Goal: Task Accomplishment & Management: Manage account settings

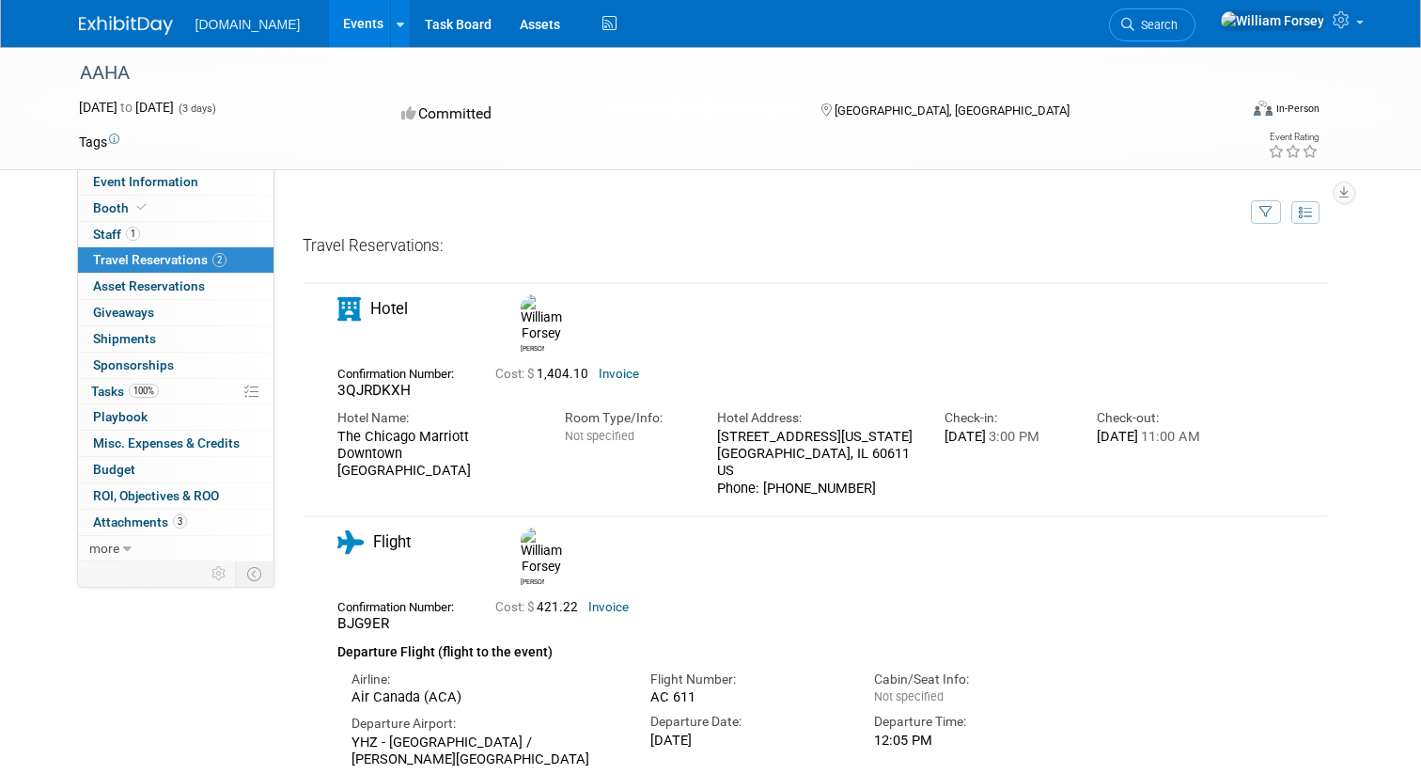
click at [329, 27] on link "Events" at bounding box center [363, 23] width 69 height 47
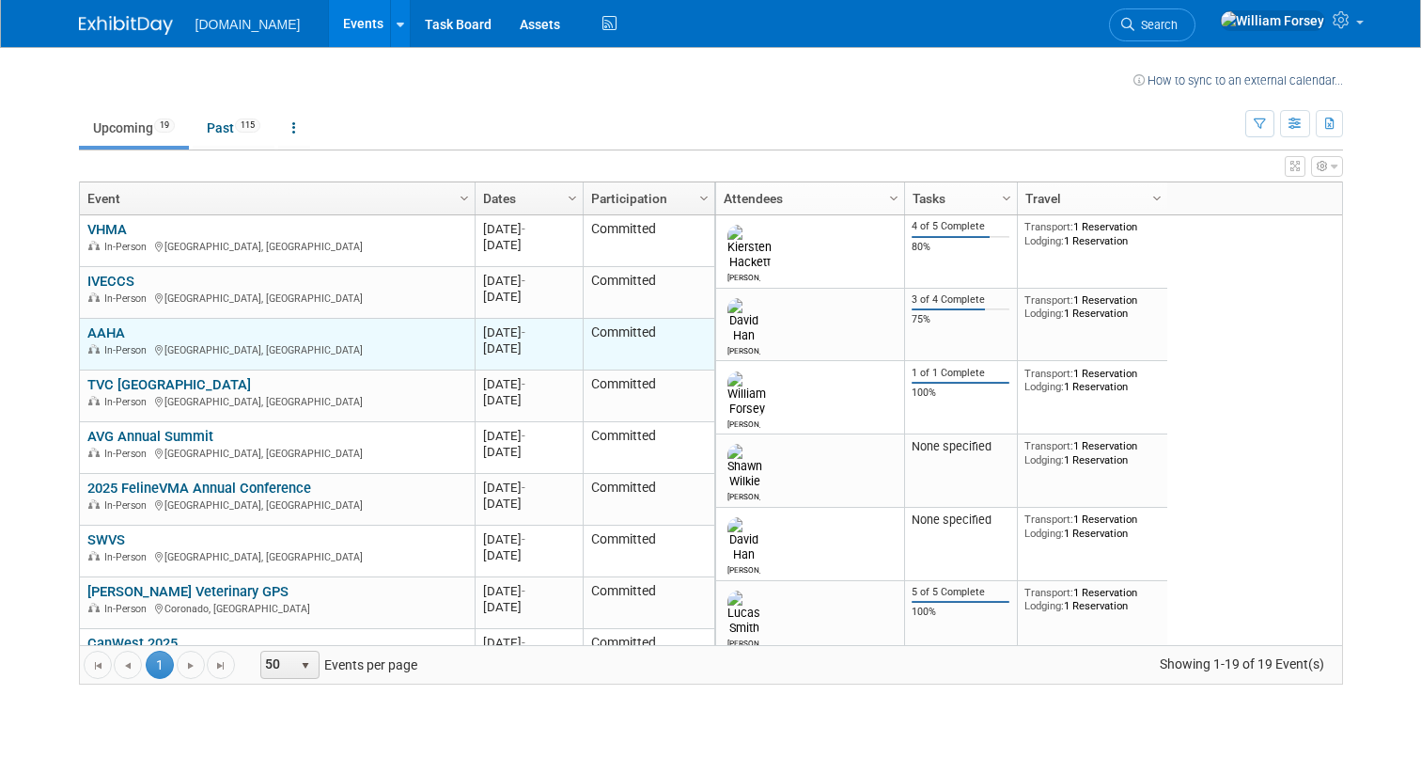
click at [104, 337] on link "AAHA" at bounding box center [106, 332] width 38 height 17
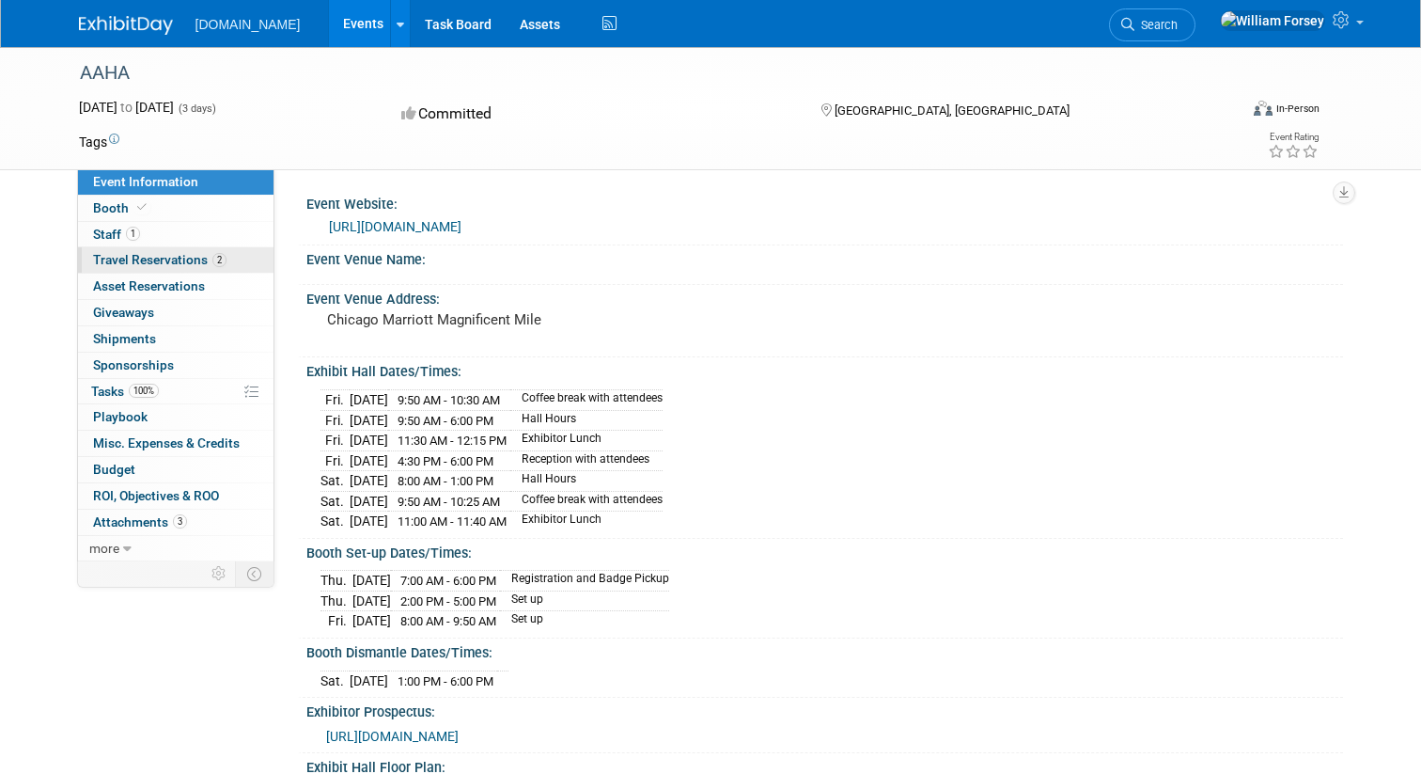
click at [172, 259] on span "Travel Reservations 2" at bounding box center [159, 259] width 133 height 15
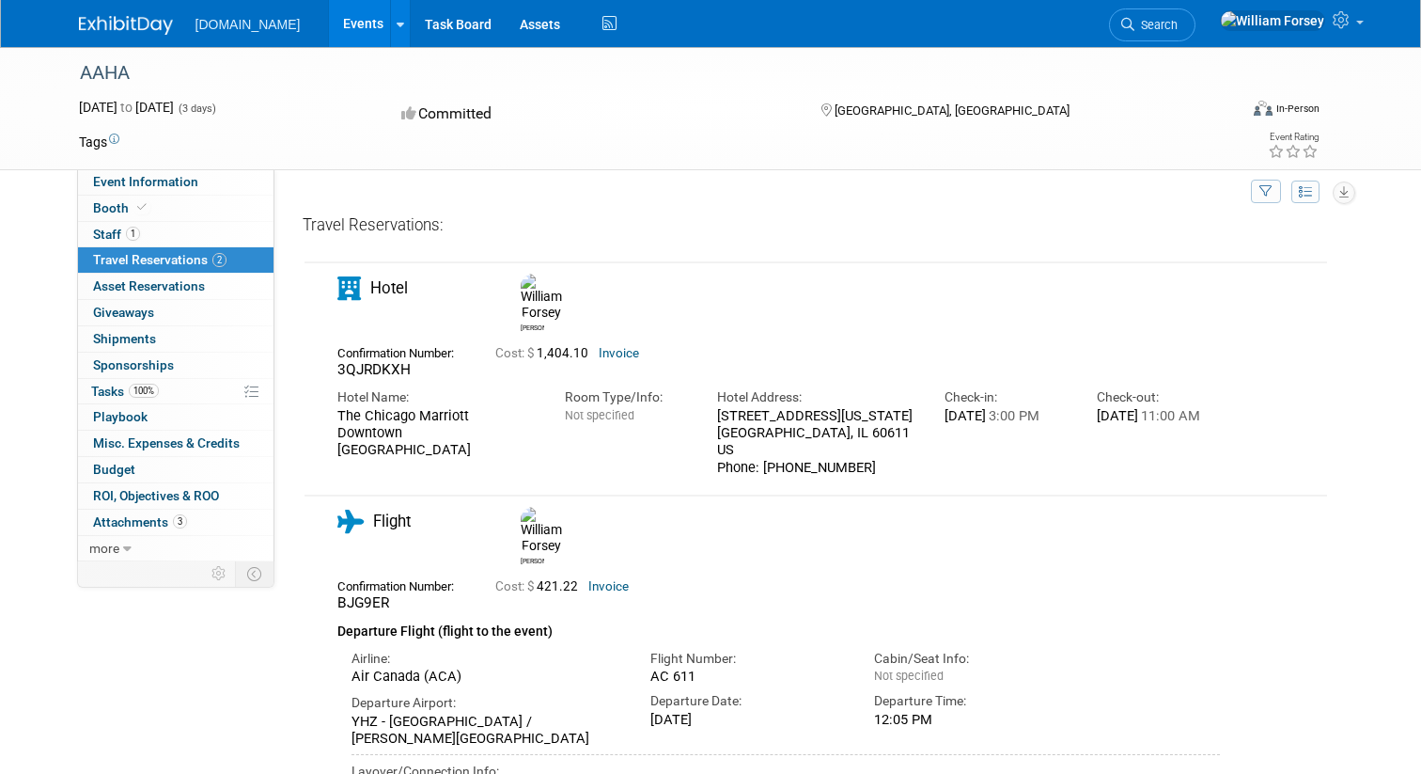
scroll to position [24, 0]
click at [355, 358] on span "3QJRDKXH" at bounding box center [373, 366] width 73 height 17
copy span "3QJRDKXH"
click at [393, 404] on div "The Chicago Marriott Downtown [GEOGRAPHIC_DATA]" at bounding box center [436, 430] width 199 height 52
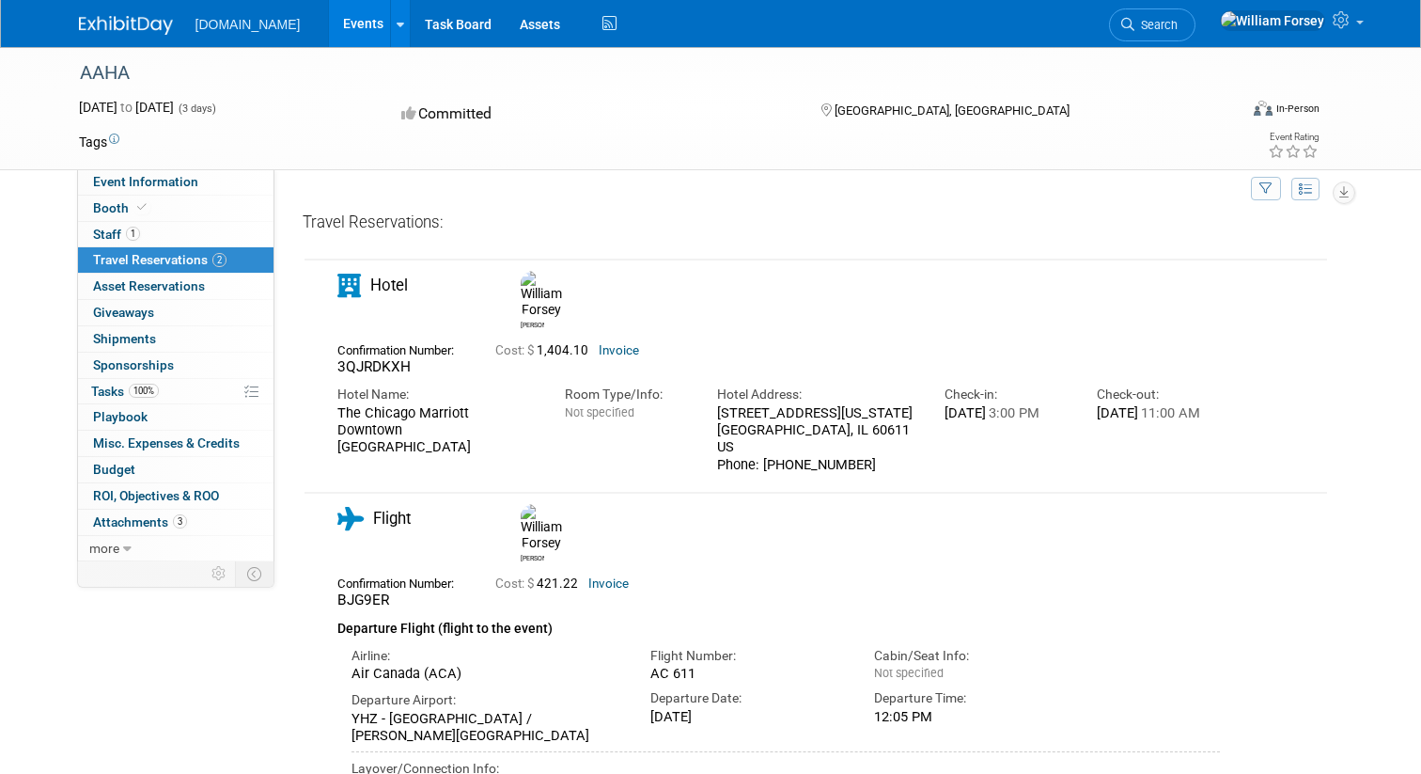
click at [393, 404] on div "The Chicago Marriott Downtown [GEOGRAPHIC_DATA]" at bounding box center [436, 430] width 199 height 52
copy div "The Chicago Marriott Downtown [GEOGRAPHIC_DATA]"
click at [181, 181] on span "Event Information" at bounding box center [145, 181] width 105 height 15
